Goal: Task Accomplishment & Management: Use online tool/utility

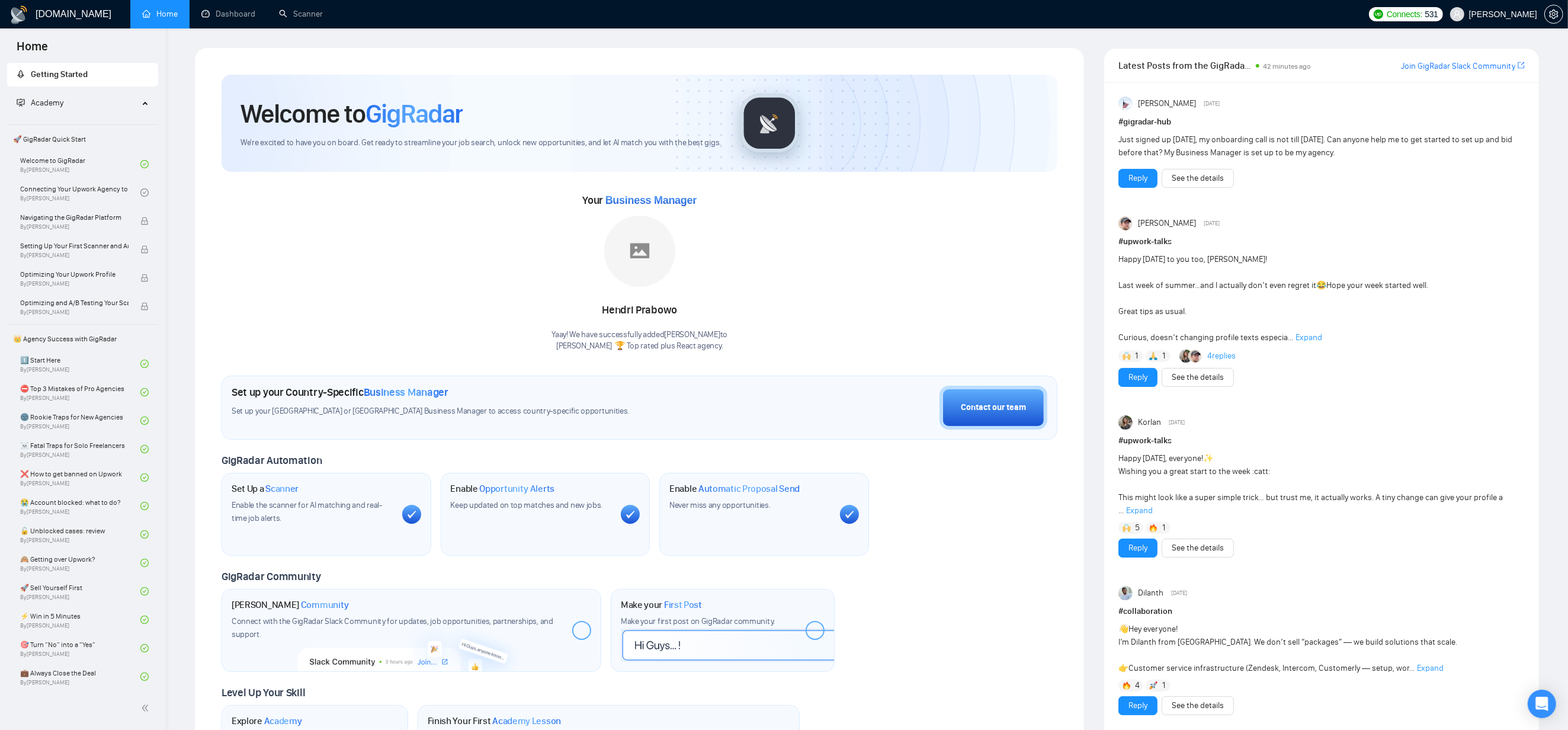
drag, startPoint x: 368, startPoint y: 287, endPoint x: 51, endPoint y: 129, distance: 354.2
click at [358, 285] on div "Your Business Manager Hendri Prabowo Yaay! We have successfully added Hendri Pr…" at bounding box center [639, 272] width 836 height 162
click at [300, 17] on link "Scanner" at bounding box center [301, 14] width 44 height 10
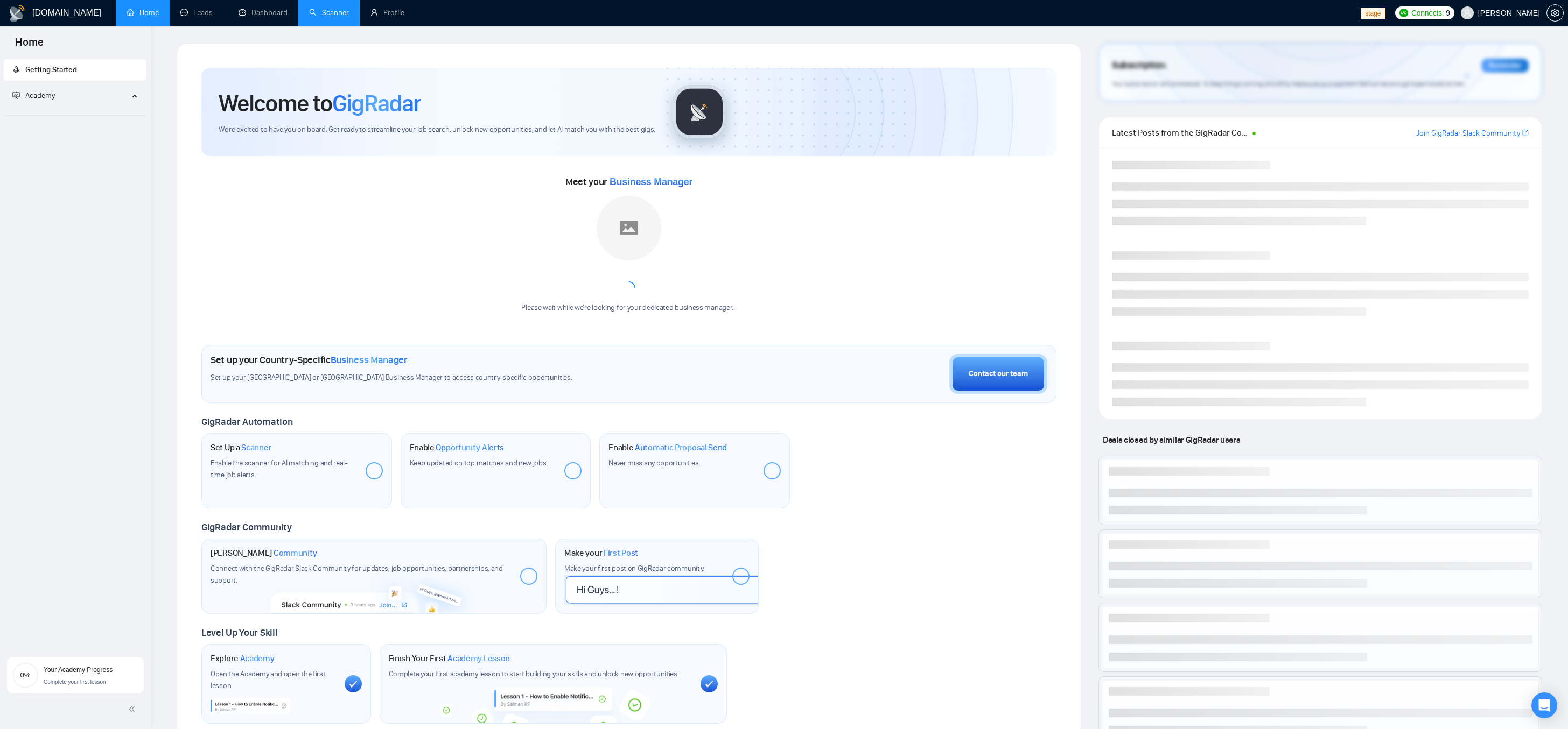
click at [349, 18] on link "Scanner" at bounding box center [329, 13] width 40 height 9
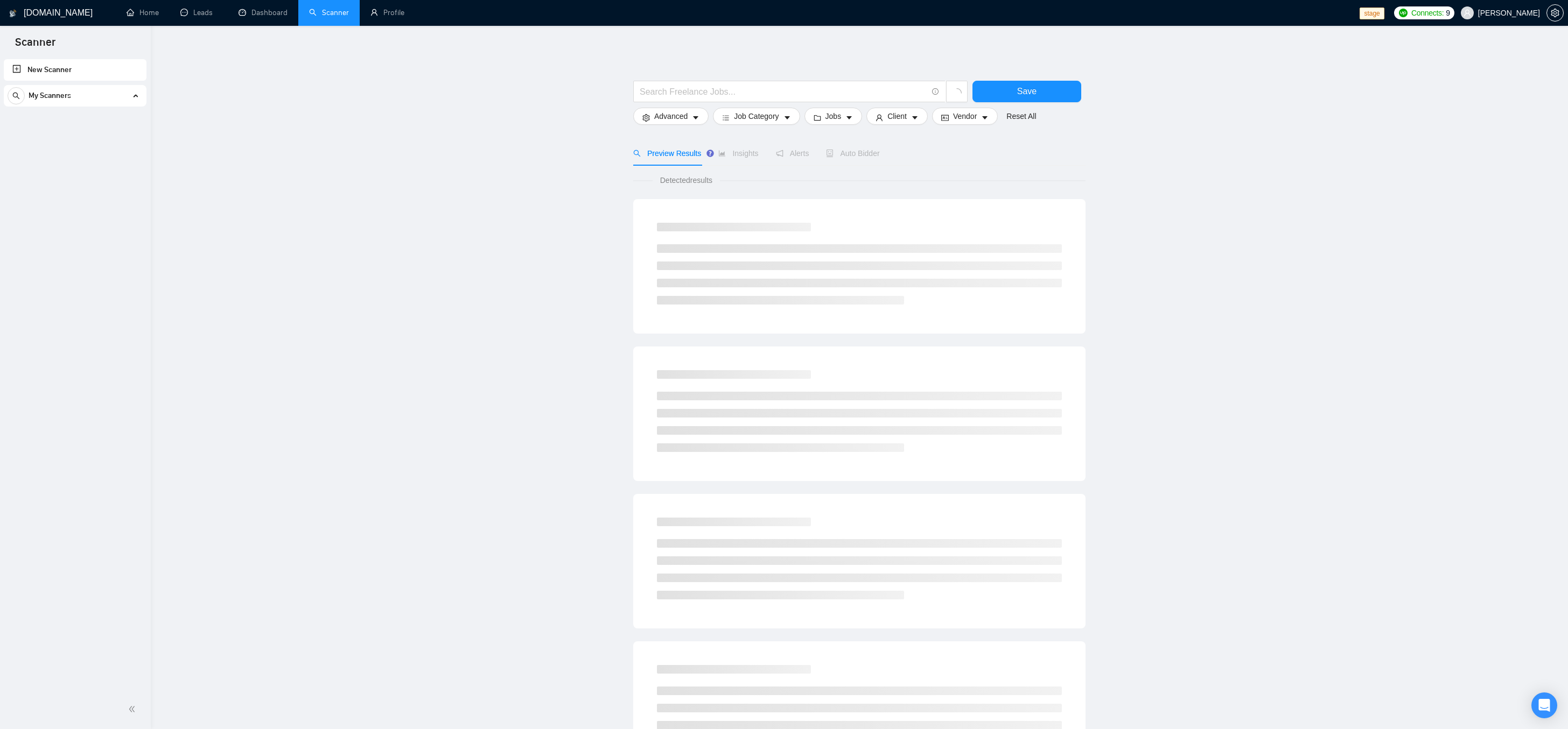
click at [130, 100] on div "My Scanners" at bounding box center [75, 96] width 135 height 22
click at [136, 98] on div "My Scanners" at bounding box center [75, 96] width 135 height 22
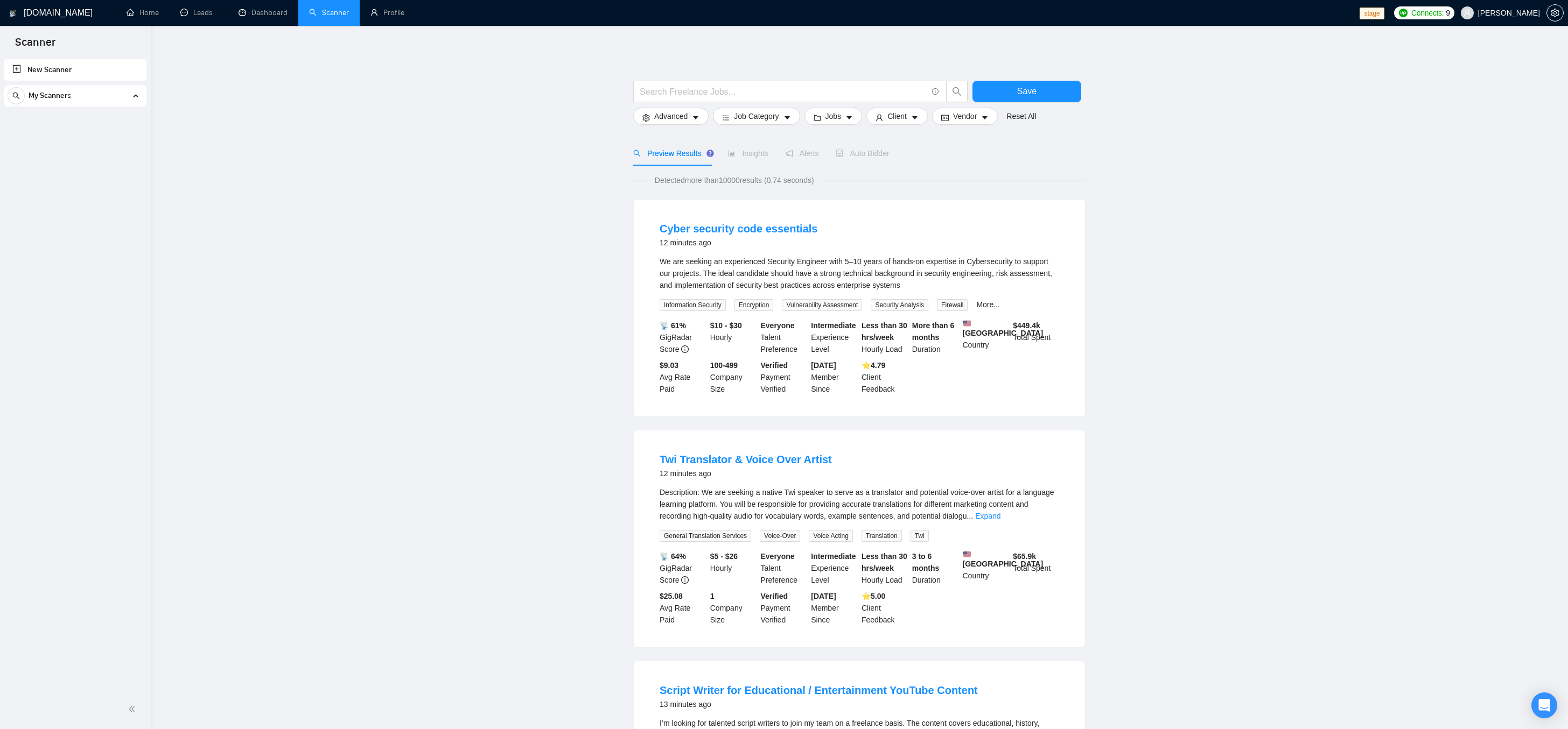
click at [107, 95] on div "My Scanners" at bounding box center [75, 96] width 135 height 22
click at [135, 95] on icon at bounding box center [135, 96] width 0 height 5
drag, startPoint x: 256, startPoint y: 113, endPoint x: 198, endPoint y: 105, distance: 58.5
click at [255, 113] on main "Save Advanced Job Category Jobs Client Vendor Reset All Preview Results Insight…" at bounding box center [859, 705] width 1383 height 1324
click at [138, 102] on div "My Scanners" at bounding box center [75, 96] width 135 height 22
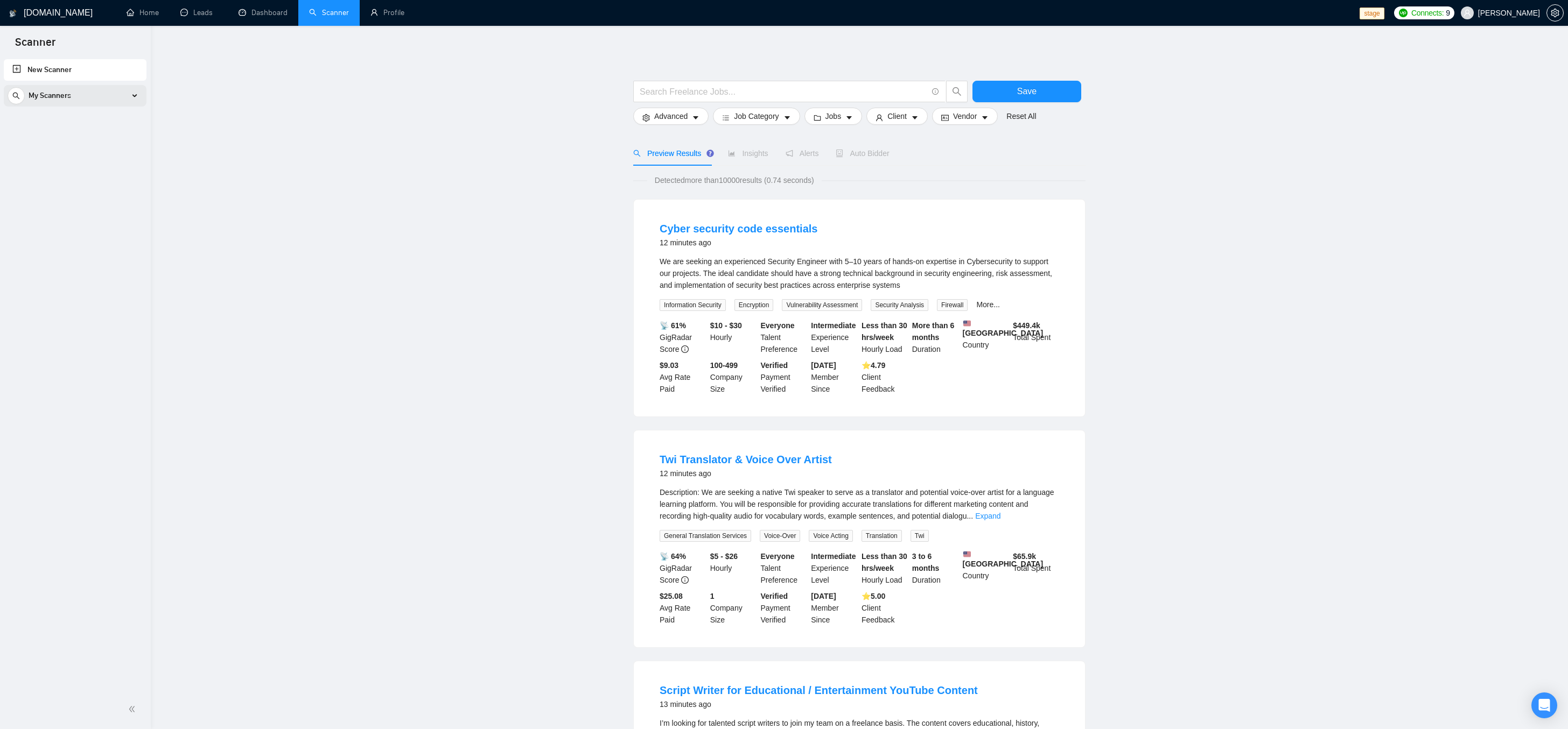
click at [134, 99] on div "My Scanners" at bounding box center [75, 96] width 135 height 22
click at [108, 93] on div "My Scanners" at bounding box center [75, 96] width 135 height 22
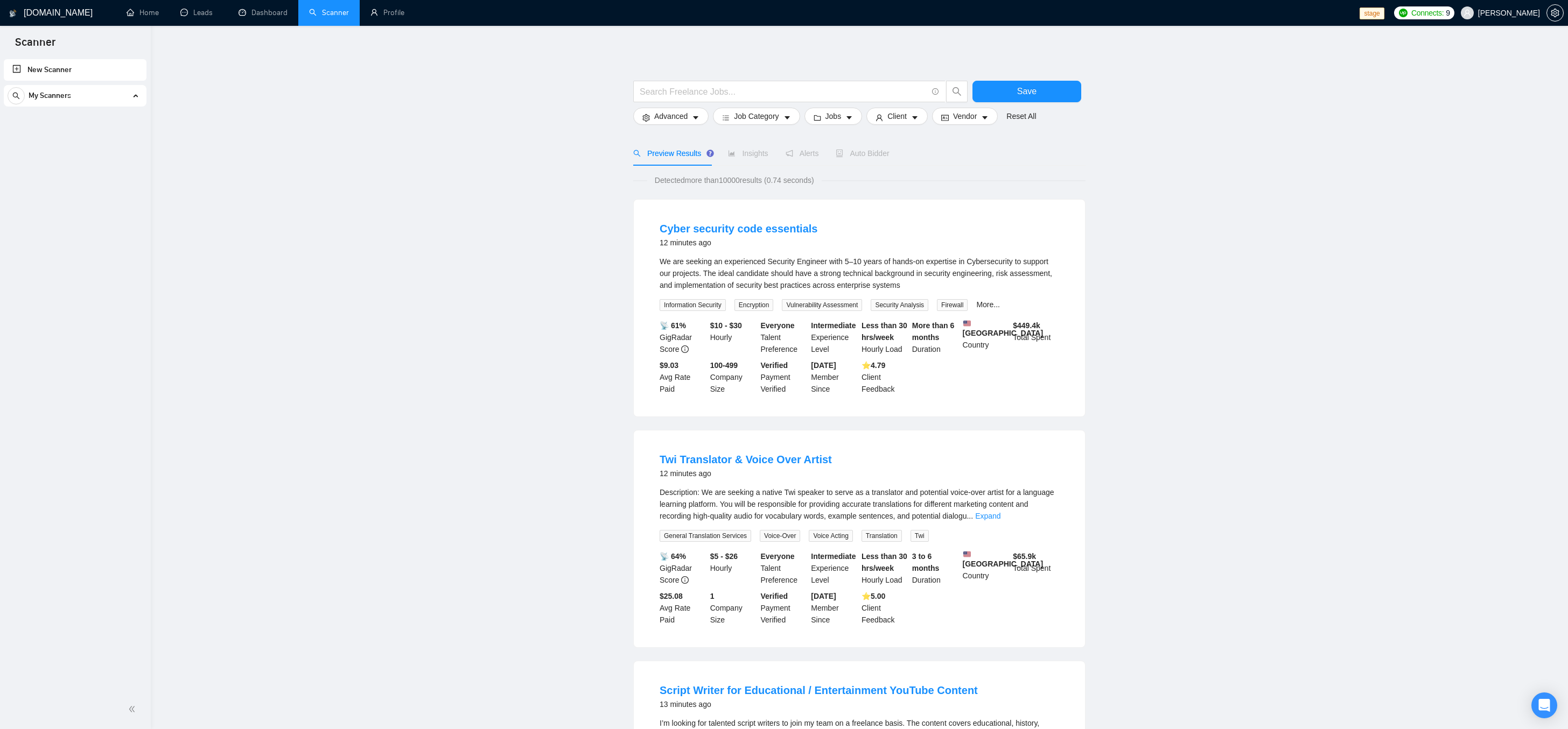
click at [398, 132] on main "Save Advanced Job Category Jobs Client Vendor Reset All Preview Results Insight…" at bounding box center [859, 705] width 1383 height 1324
click at [108, 96] on div "My Scanners" at bounding box center [75, 96] width 135 height 22
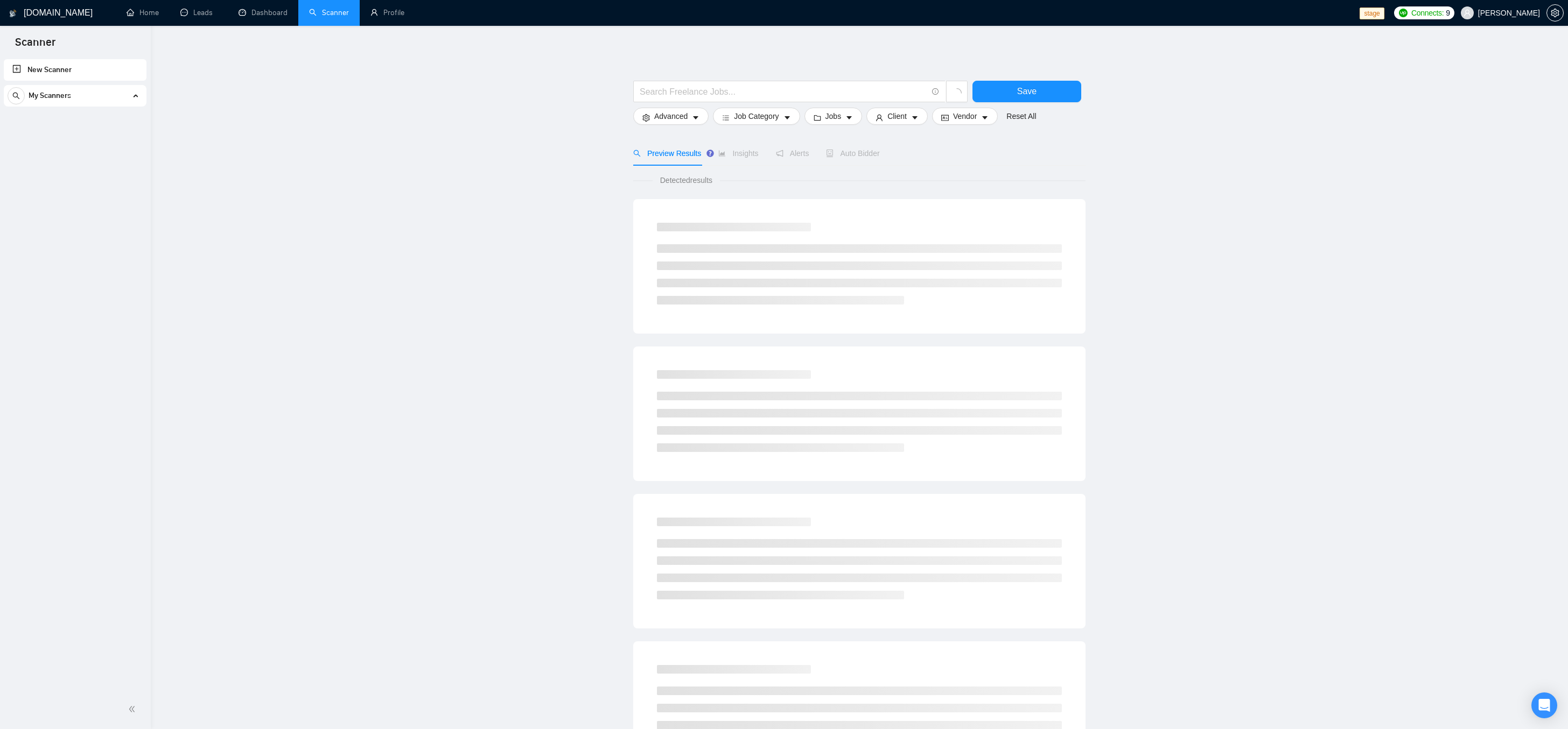
click at [118, 89] on div "My Scanners" at bounding box center [75, 96] width 135 height 22
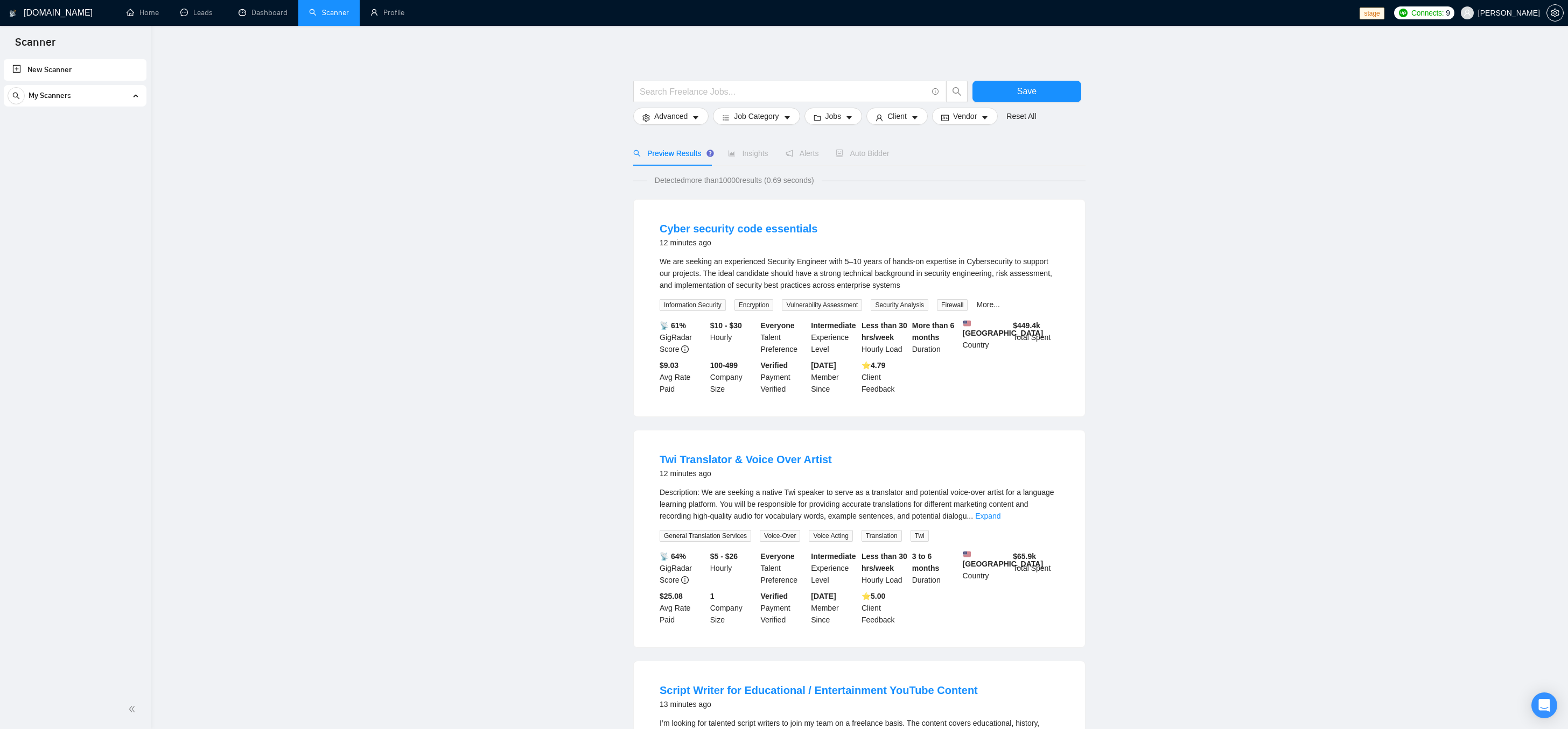
click at [55, 99] on span "My Scanners" at bounding box center [49, 96] width 43 height 22
click at [115, 104] on div "My Scanners" at bounding box center [75, 96] width 135 height 22
click at [115, 98] on div "My Scanners" at bounding box center [75, 96] width 135 height 22
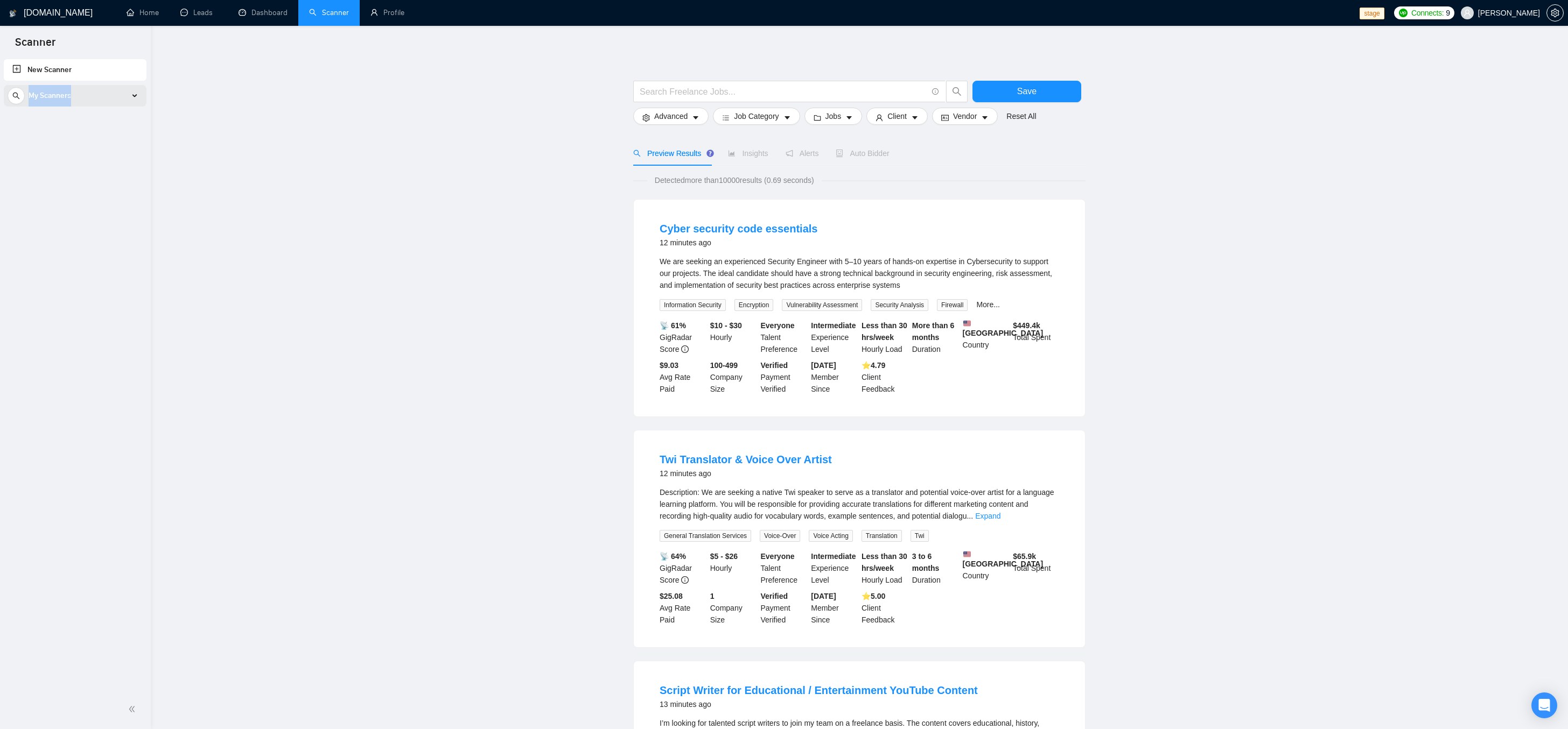
click at [115, 98] on div "My Scanners" at bounding box center [75, 96] width 135 height 22
click at [523, 155] on main "Save Advanced Job Category Jobs Client Vendor Reset All Preview Results Insight…" at bounding box center [859, 705] width 1383 height 1324
click at [93, 72] on link "New Scanner" at bounding box center [75, 70] width 125 height 22
click at [1467, 71] on span "workwiseupworkgency@gmail.com" at bounding box center [1478, 75] width 128 height 12
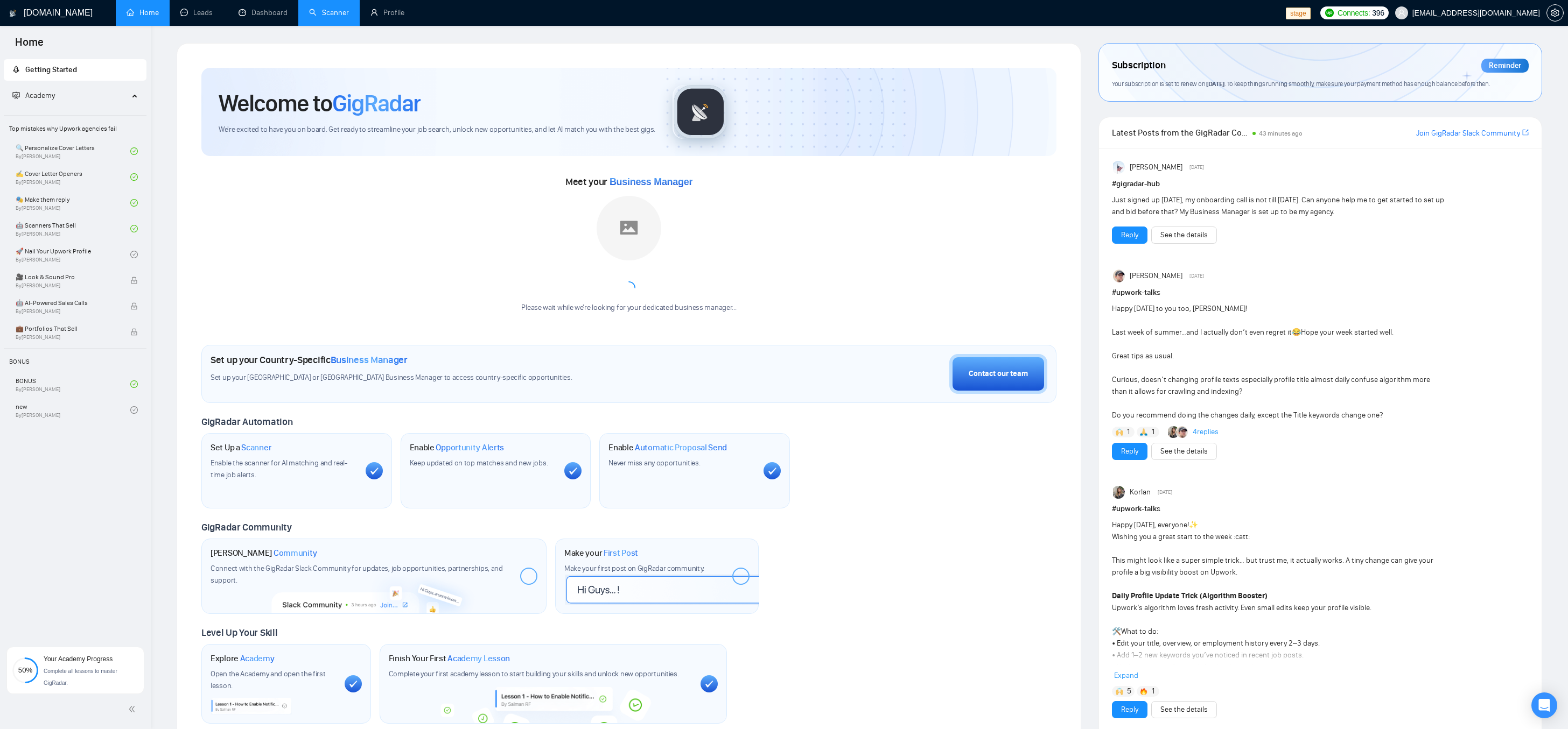
click at [335, 18] on link "Scanner" at bounding box center [329, 13] width 40 height 9
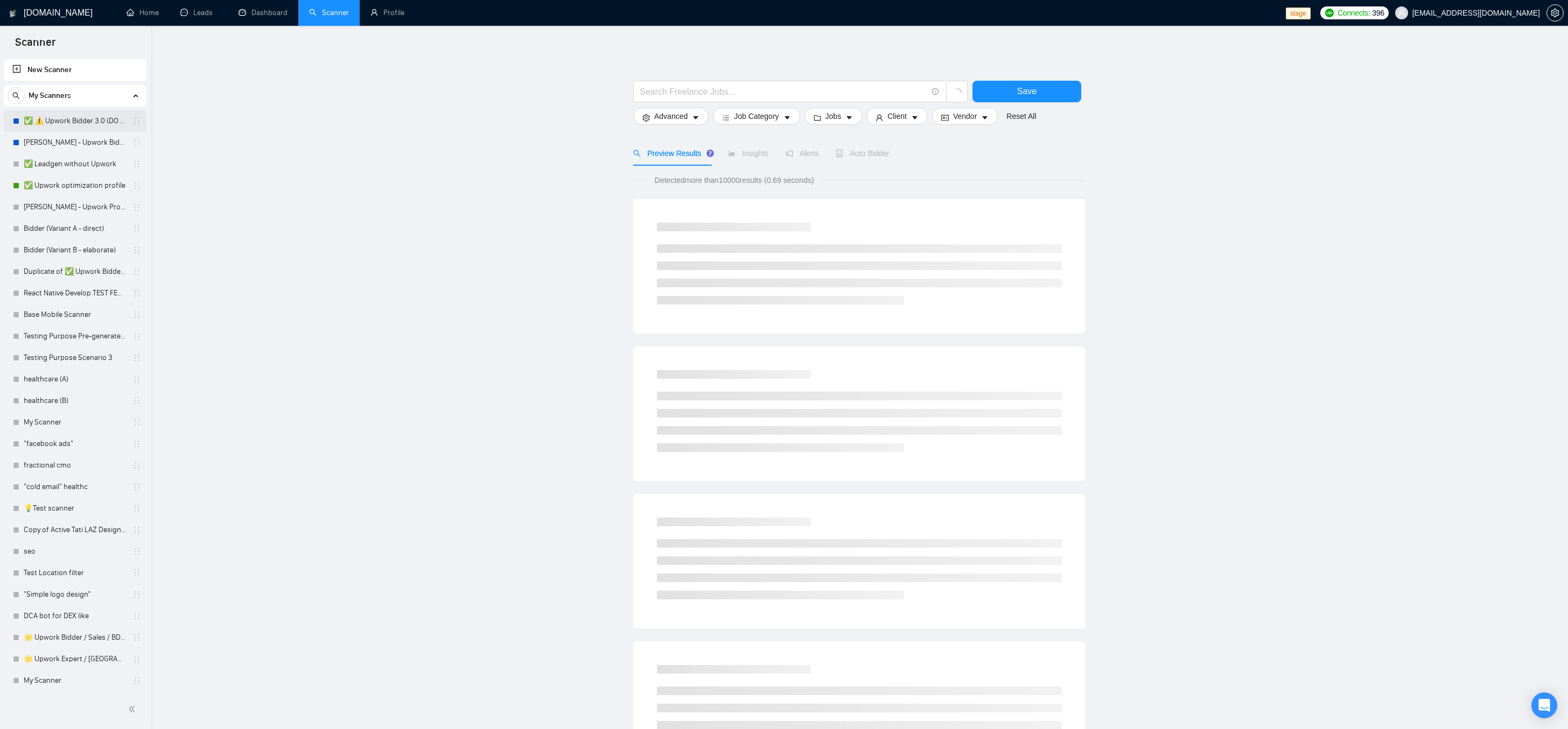
click at [79, 119] on link "✅ ⚠️ Upwork Bidder 3.0 (DO NOT TOUCH)" at bounding box center [74, 121] width 103 height 22
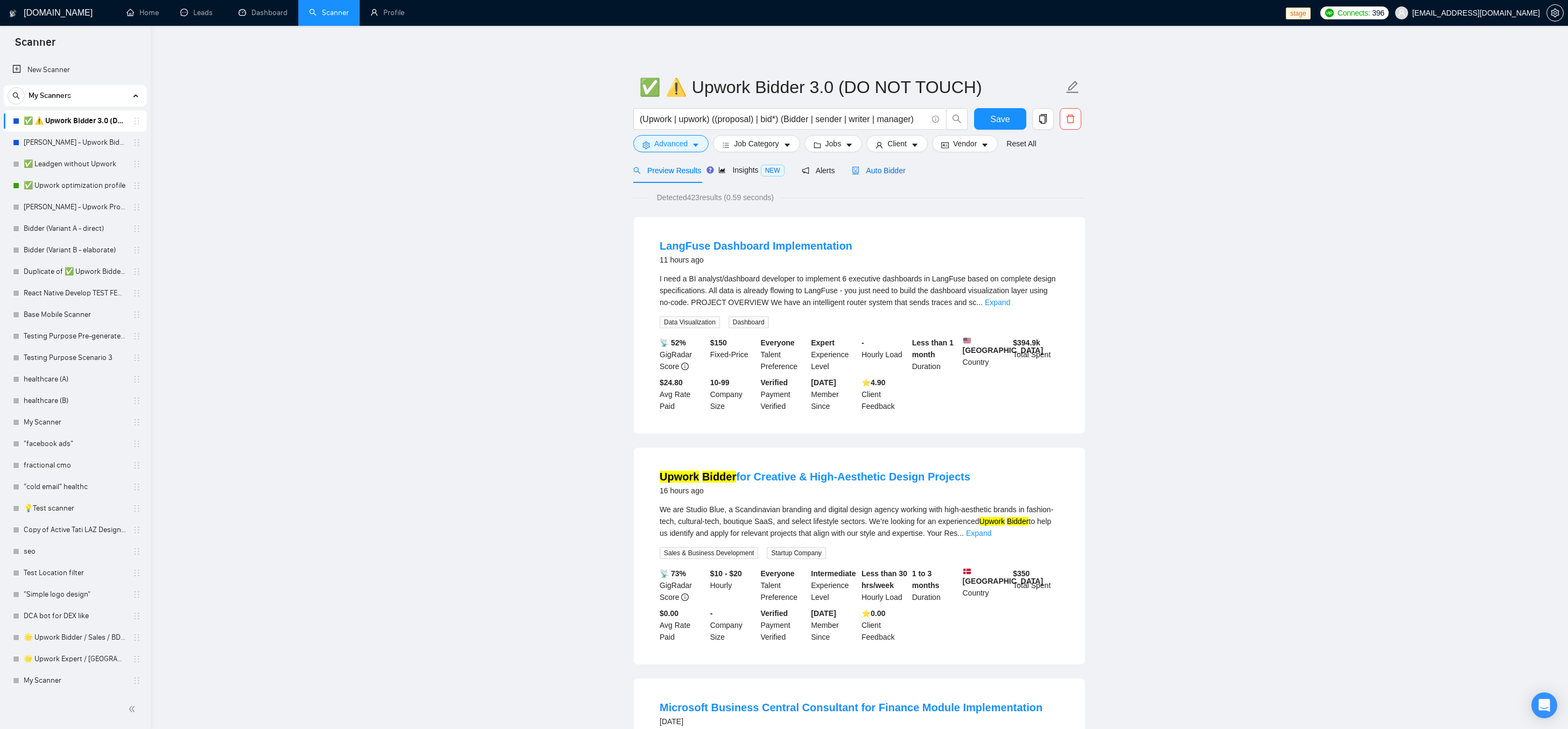
click at [880, 172] on span "Auto Bidder" at bounding box center [879, 170] width 53 height 8
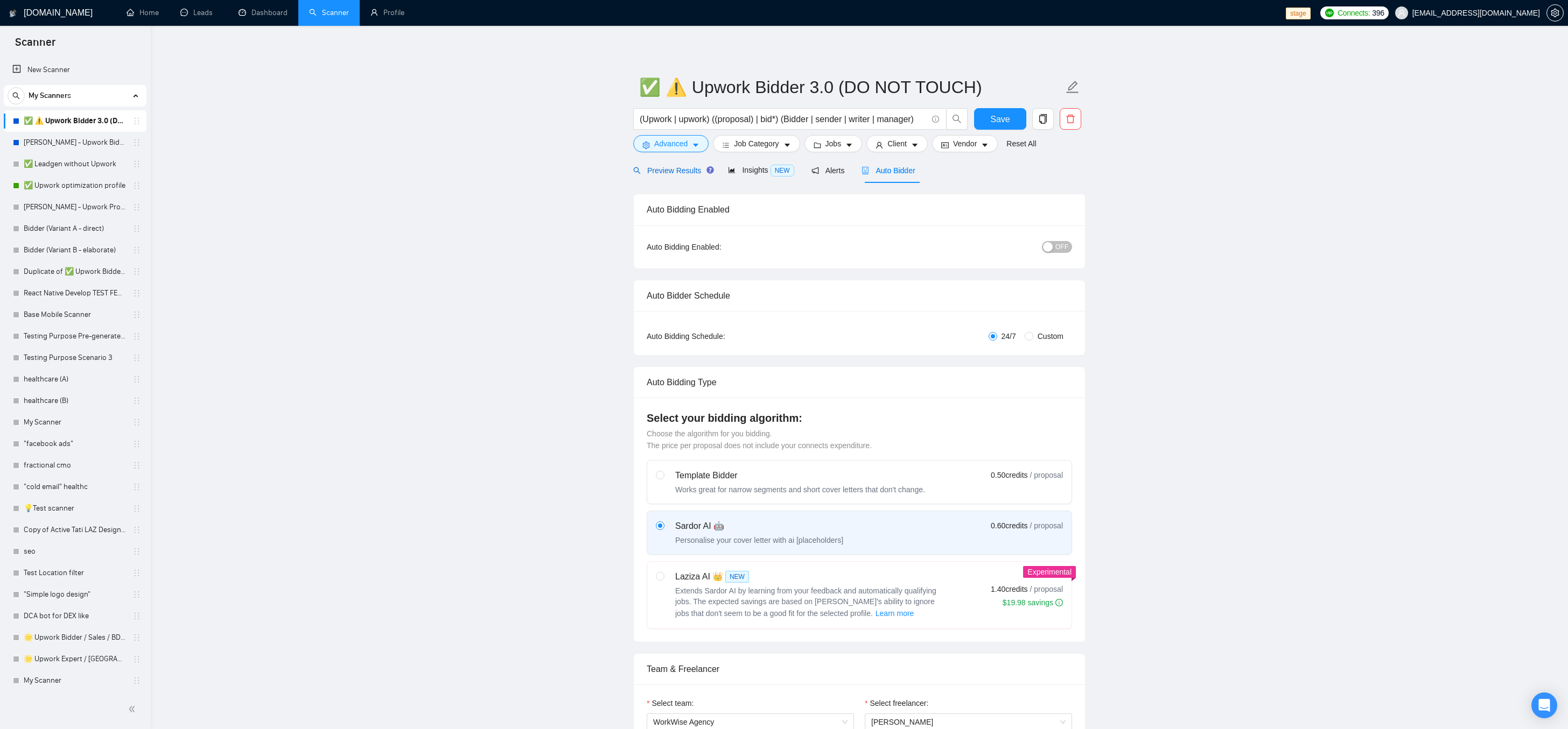
click at [692, 175] on div "Preview Results" at bounding box center [672, 170] width 78 height 12
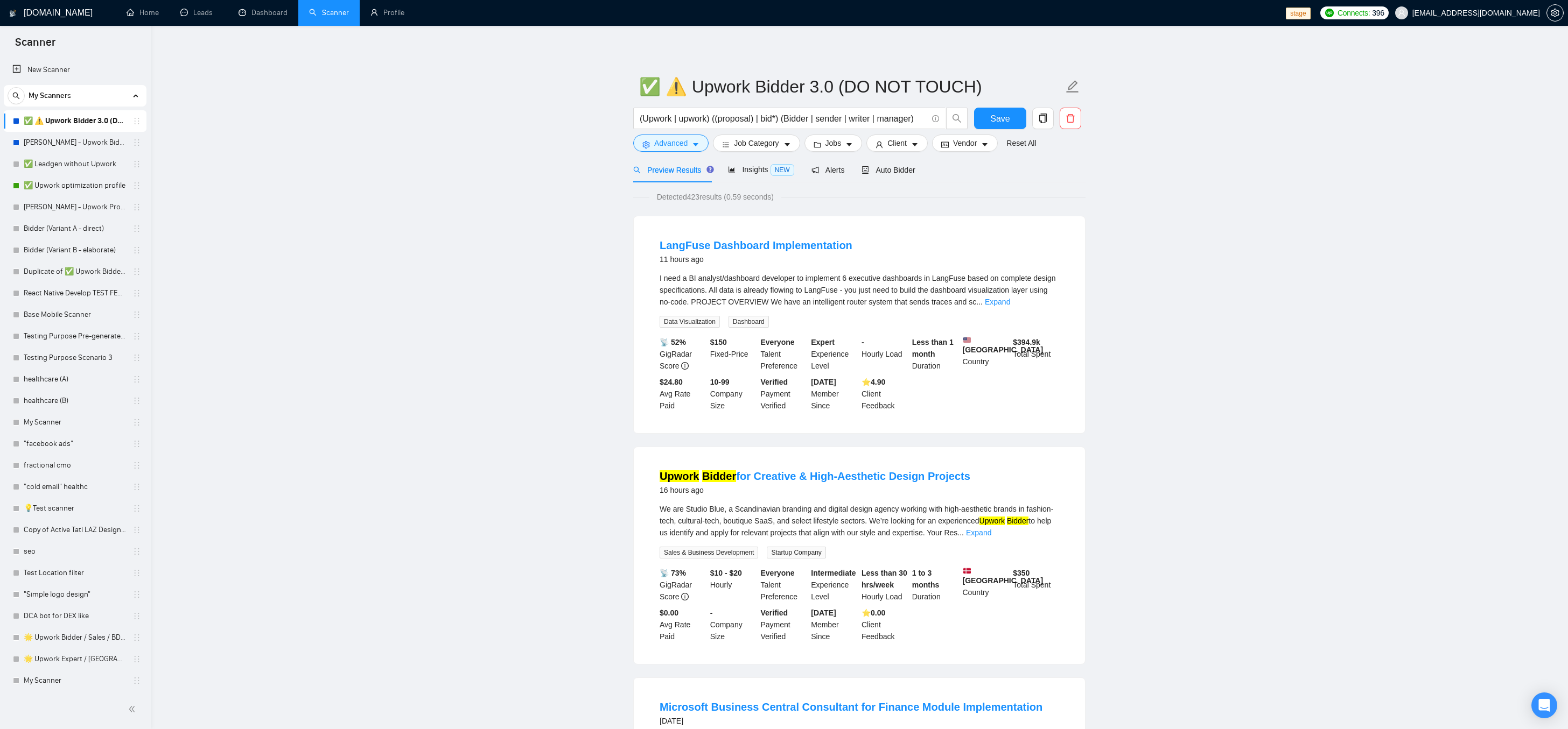
scroll to position [13, 0]
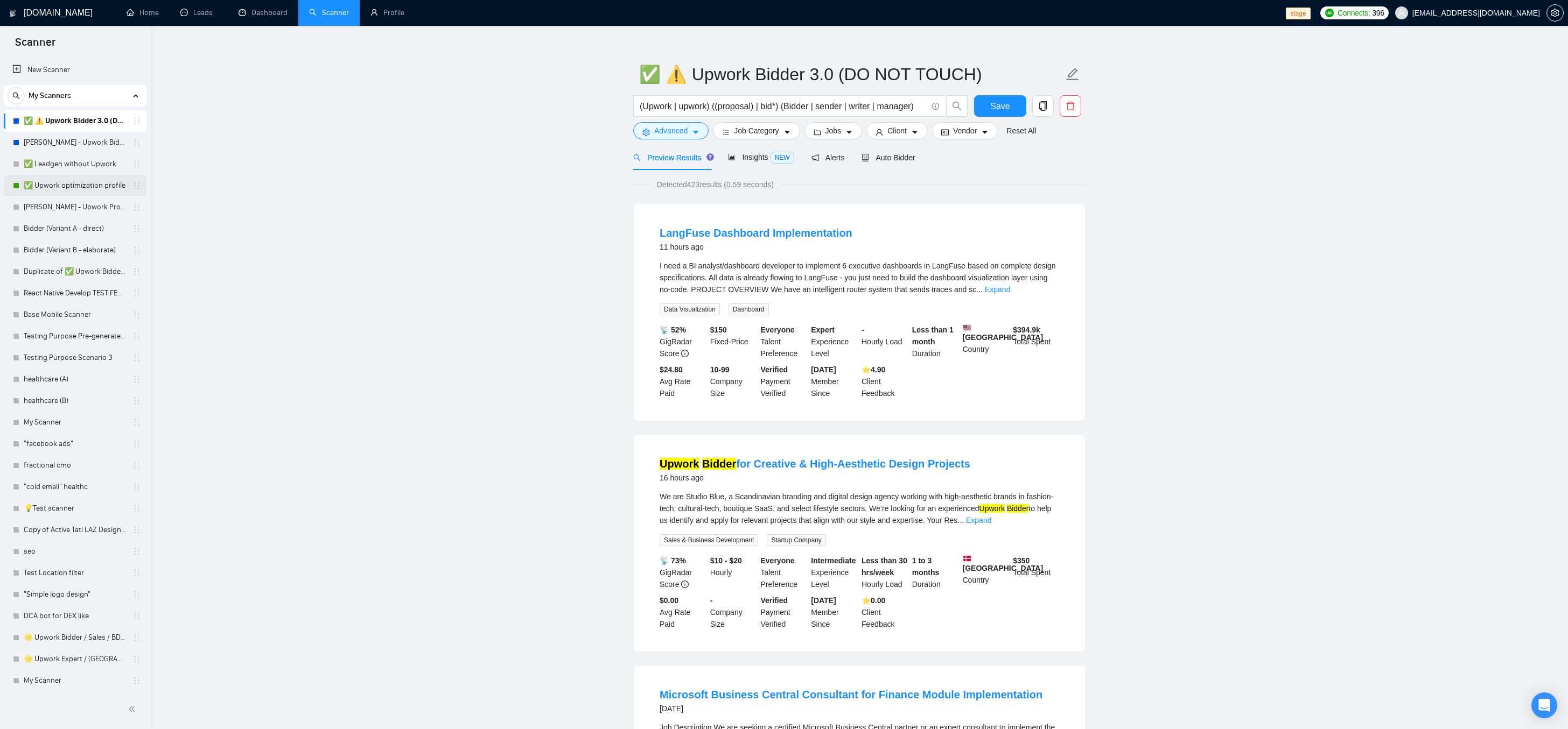
click at [51, 179] on link "✅ Upwork optimization profile" at bounding box center [74, 186] width 103 height 22
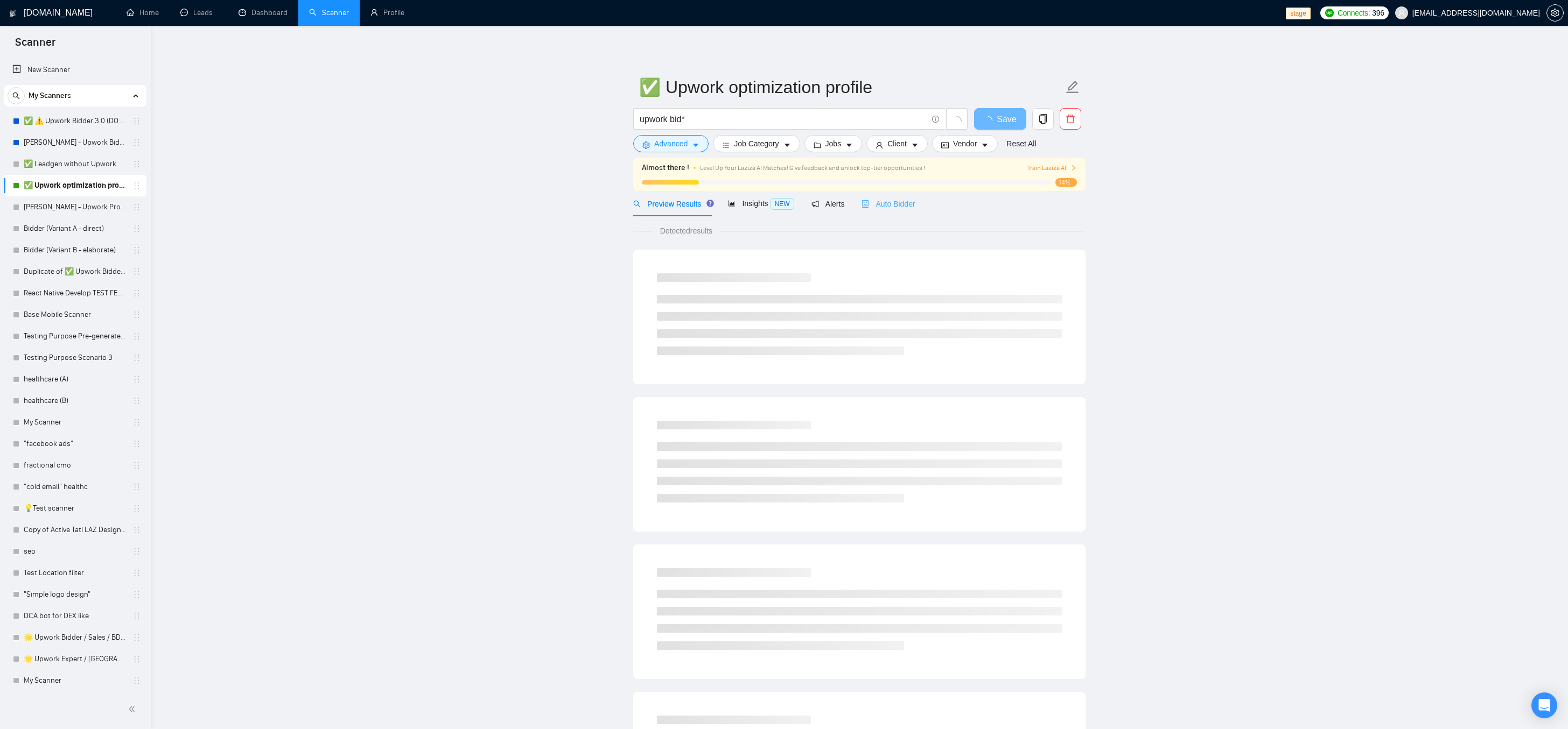
click at [915, 197] on div "Auto Bidder" at bounding box center [889, 204] width 53 height 25
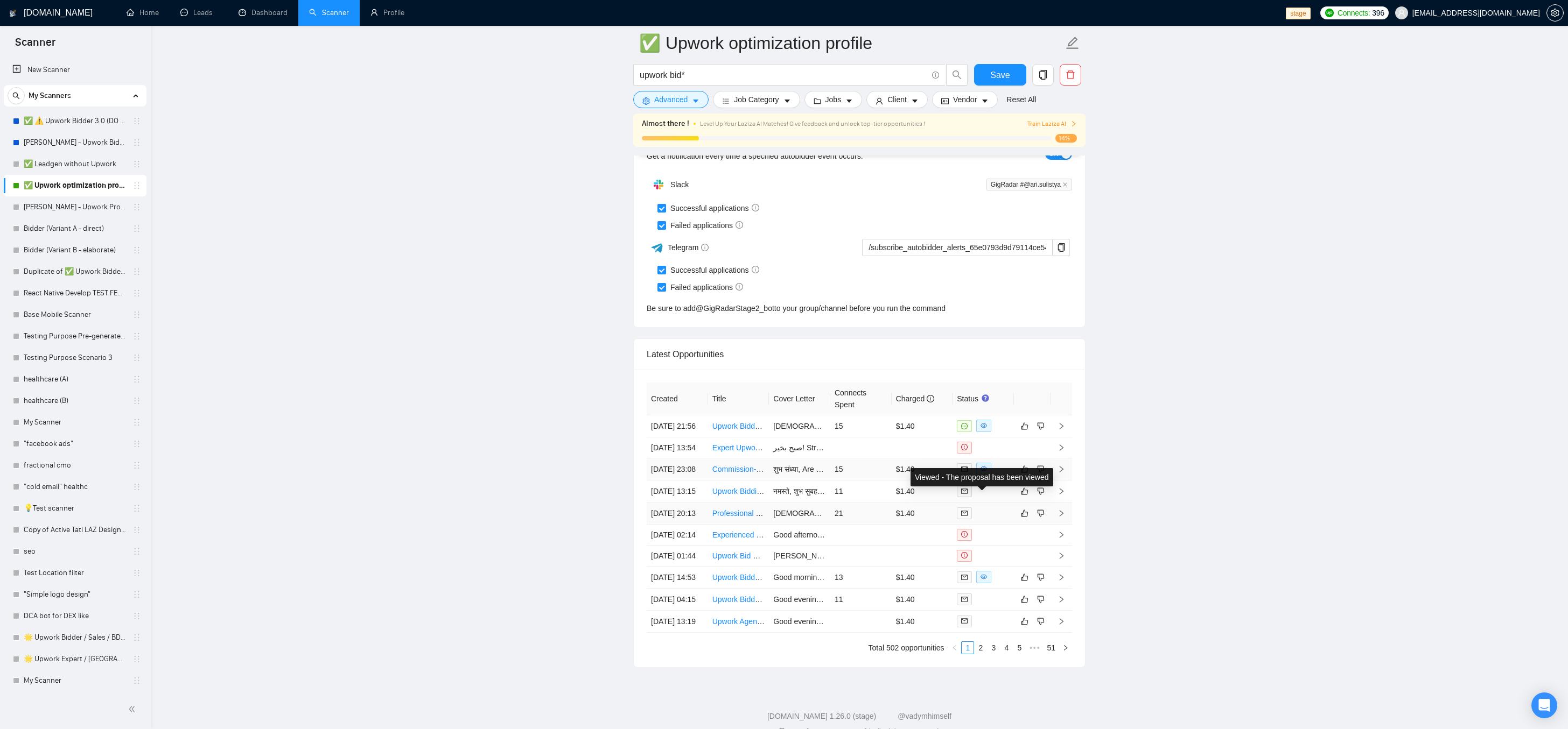
scroll to position [2749, 0]
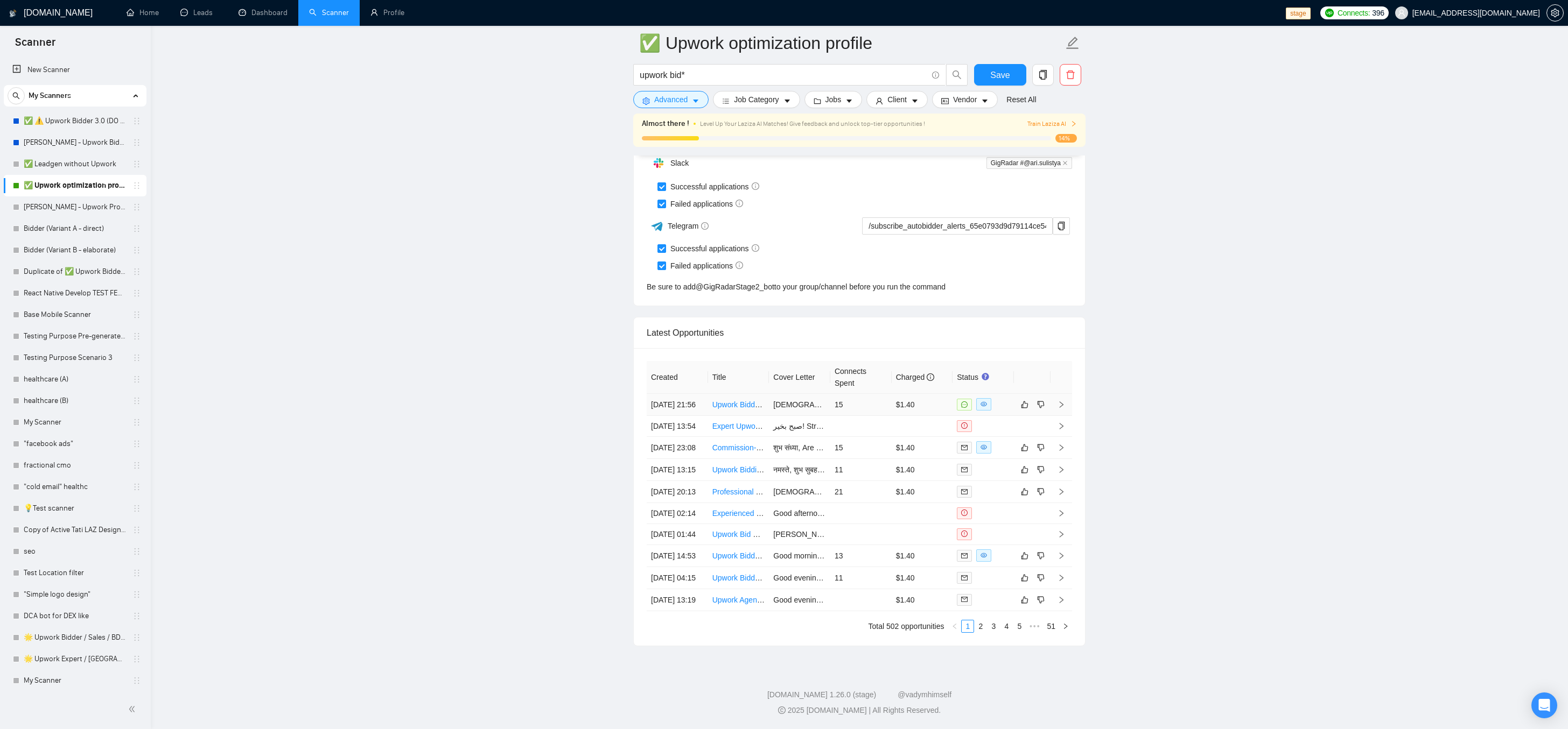
click at [863, 394] on td "15" at bounding box center [861, 405] width 62 height 22
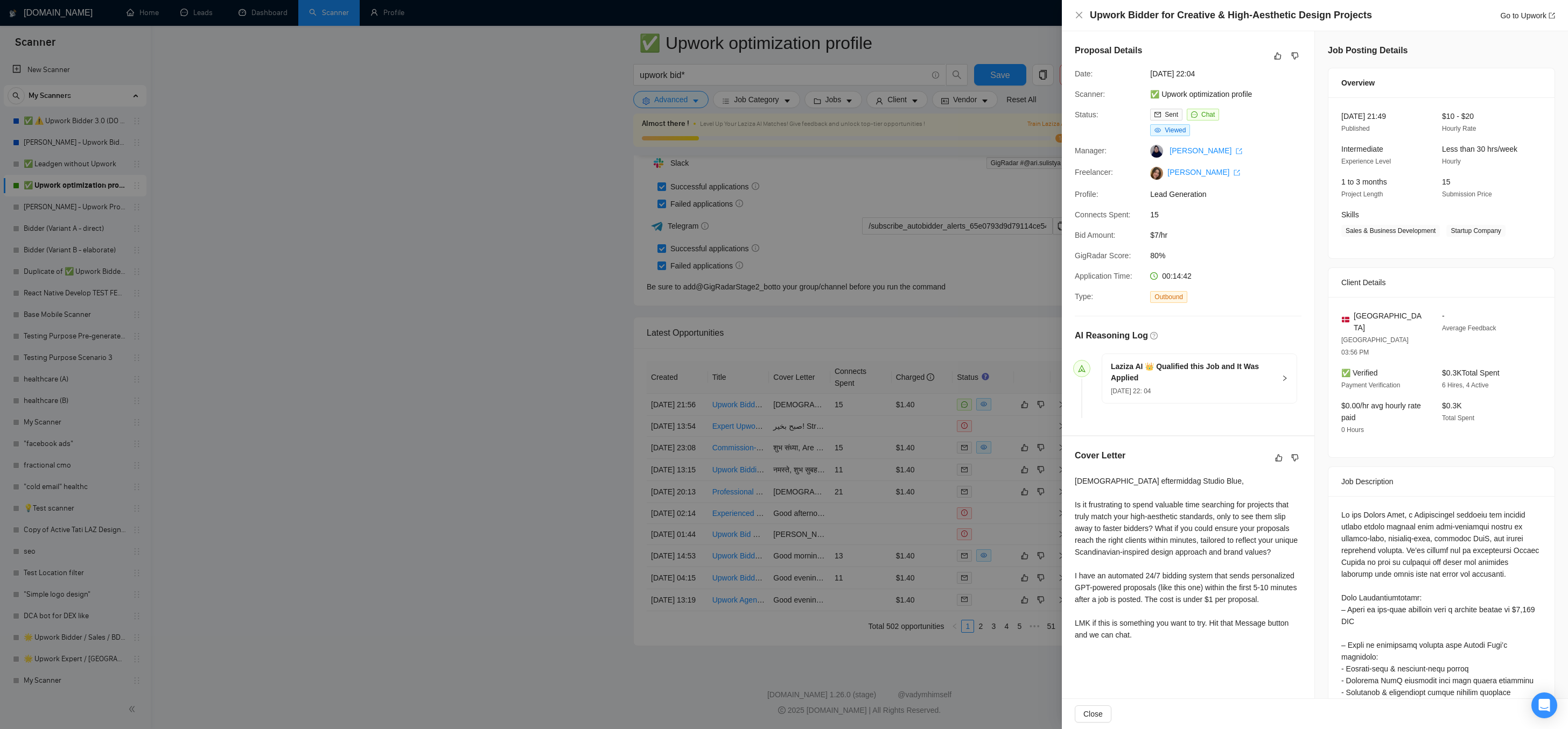
click at [1282, 378] on icon "right" at bounding box center [1285, 379] width 7 height 7
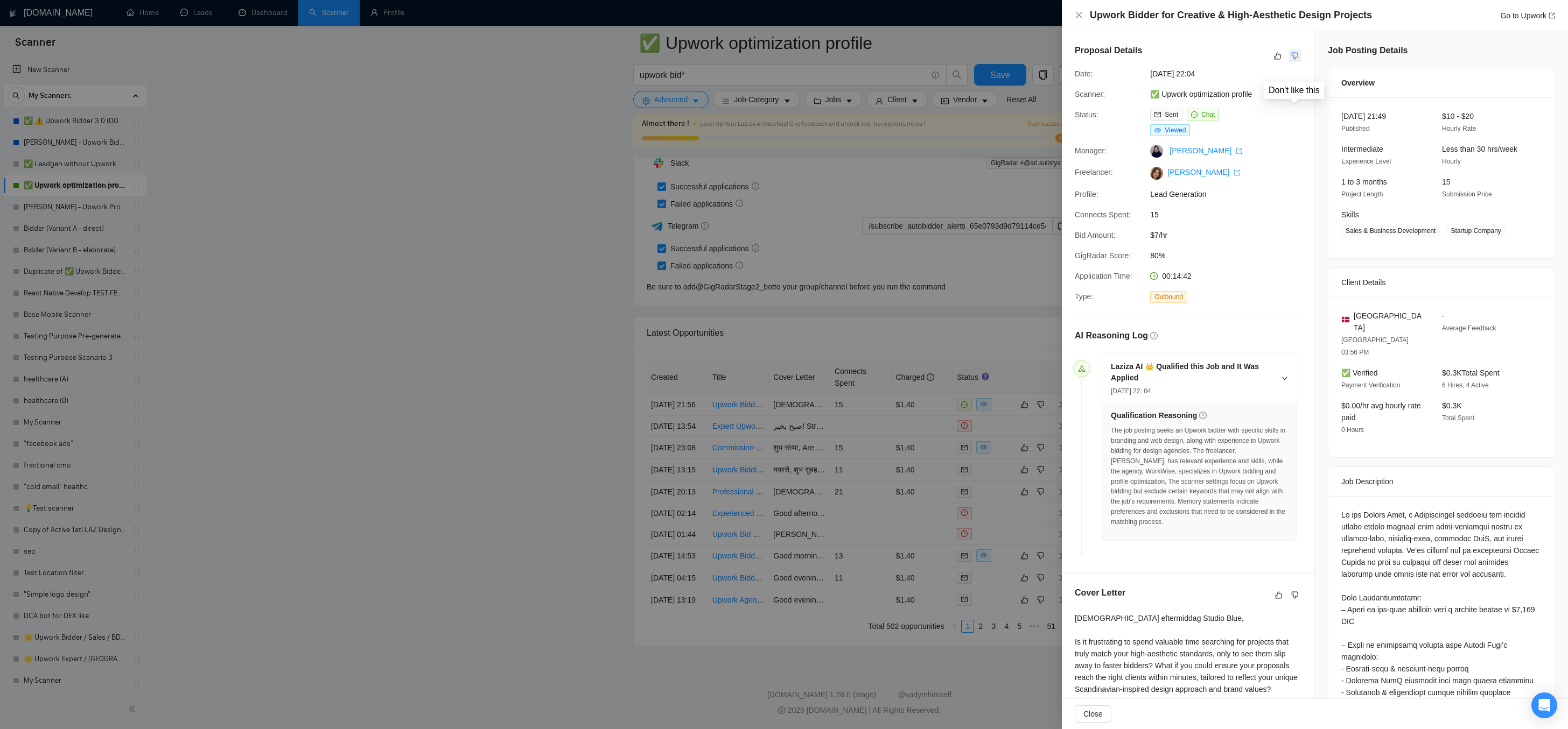
click at [1296, 56] on icon "dislike" at bounding box center [1295, 56] width 8 height 8
